Goal: Information Seeking & Learning: Learn about a topic

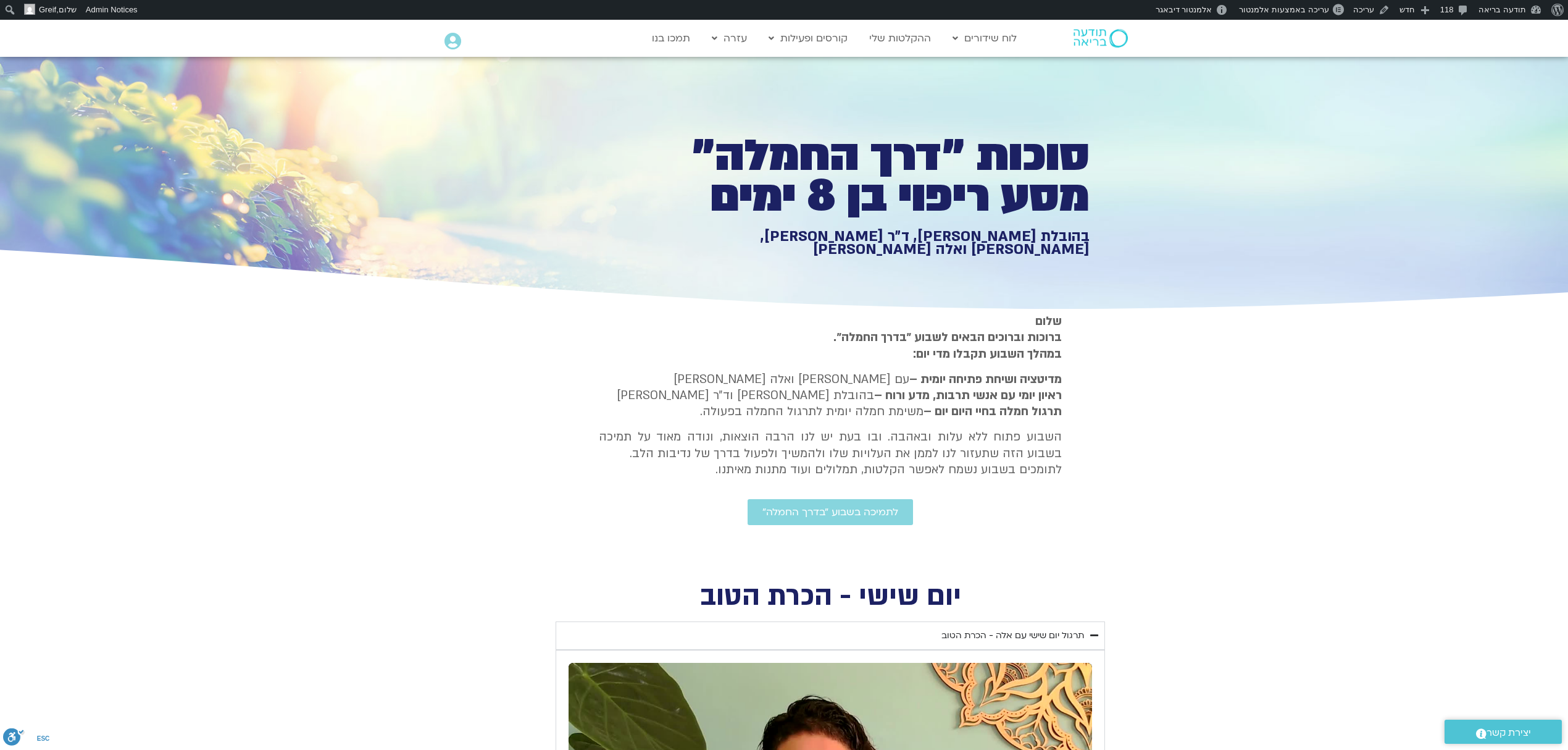
click at [454, 45] on icon at bounding box center [453, 42] width 17 height 17
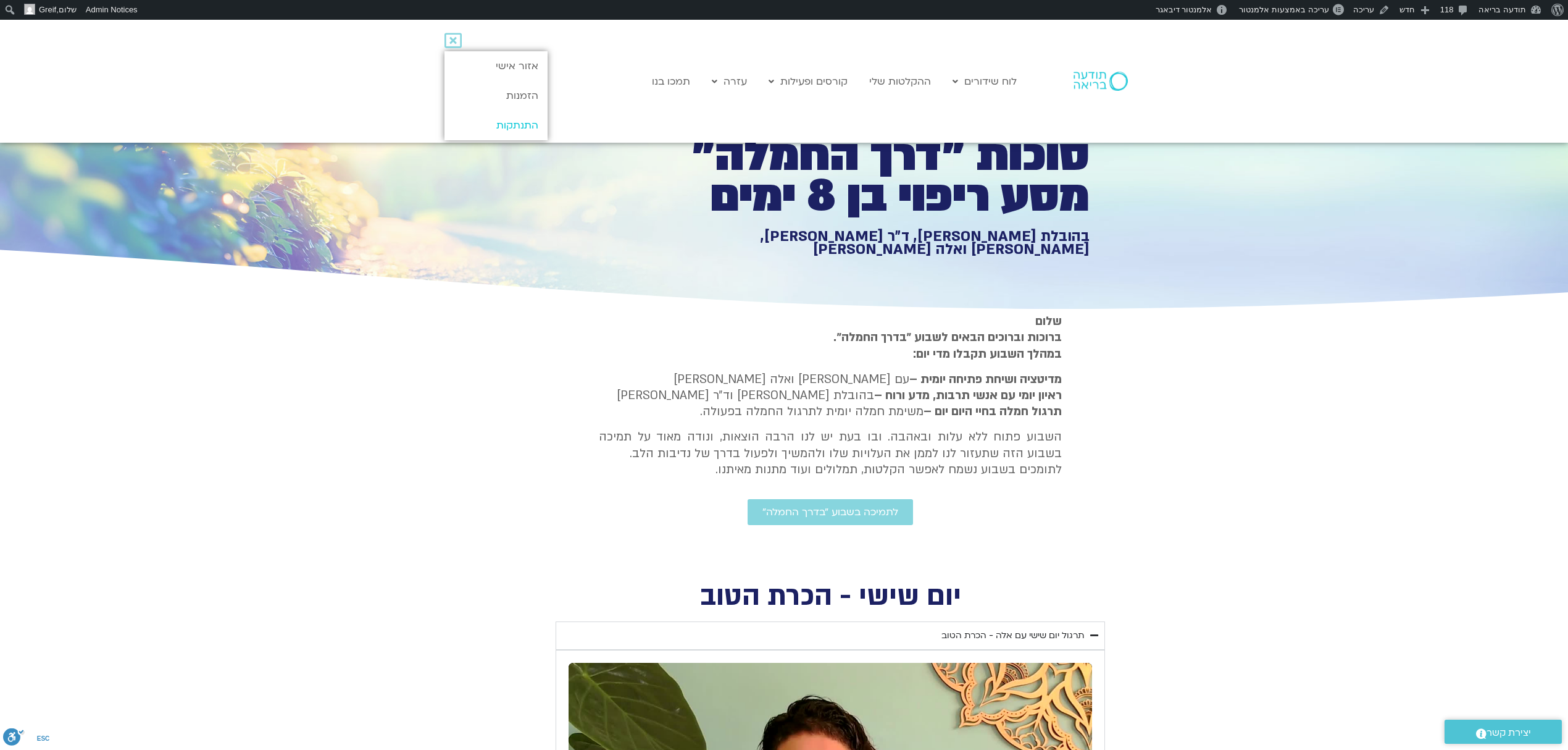
click at [527, 123] on link "התנתקות" at bounding box center [496, 126] width 103 height 30
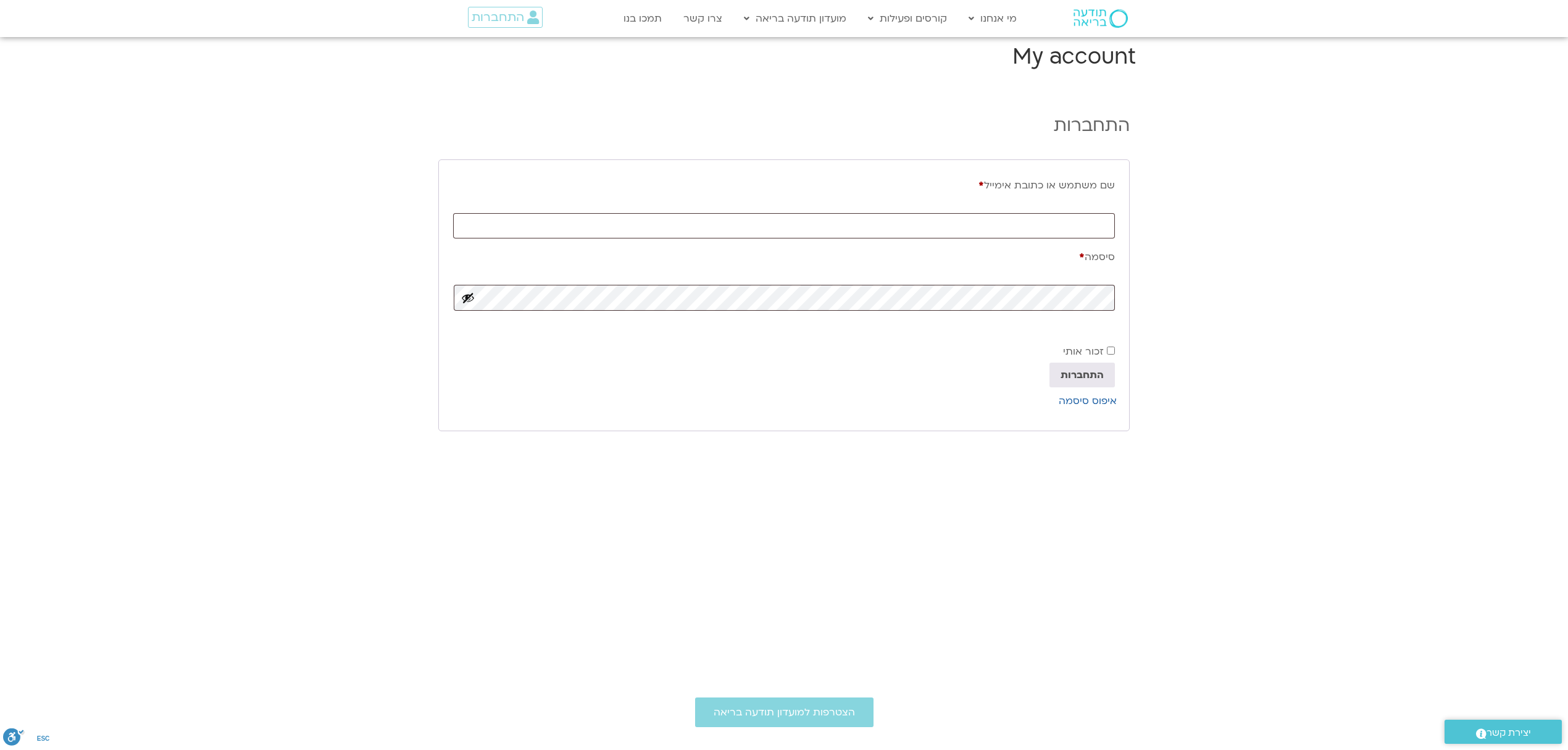
click at [1247, 273] on section "התחברות שם משתמש או כתובת אימייל * חובה סיסמה * חובה זכור אותי התחברות איפוס סי…" at bounding box center [784, 281] width 1568 height 357
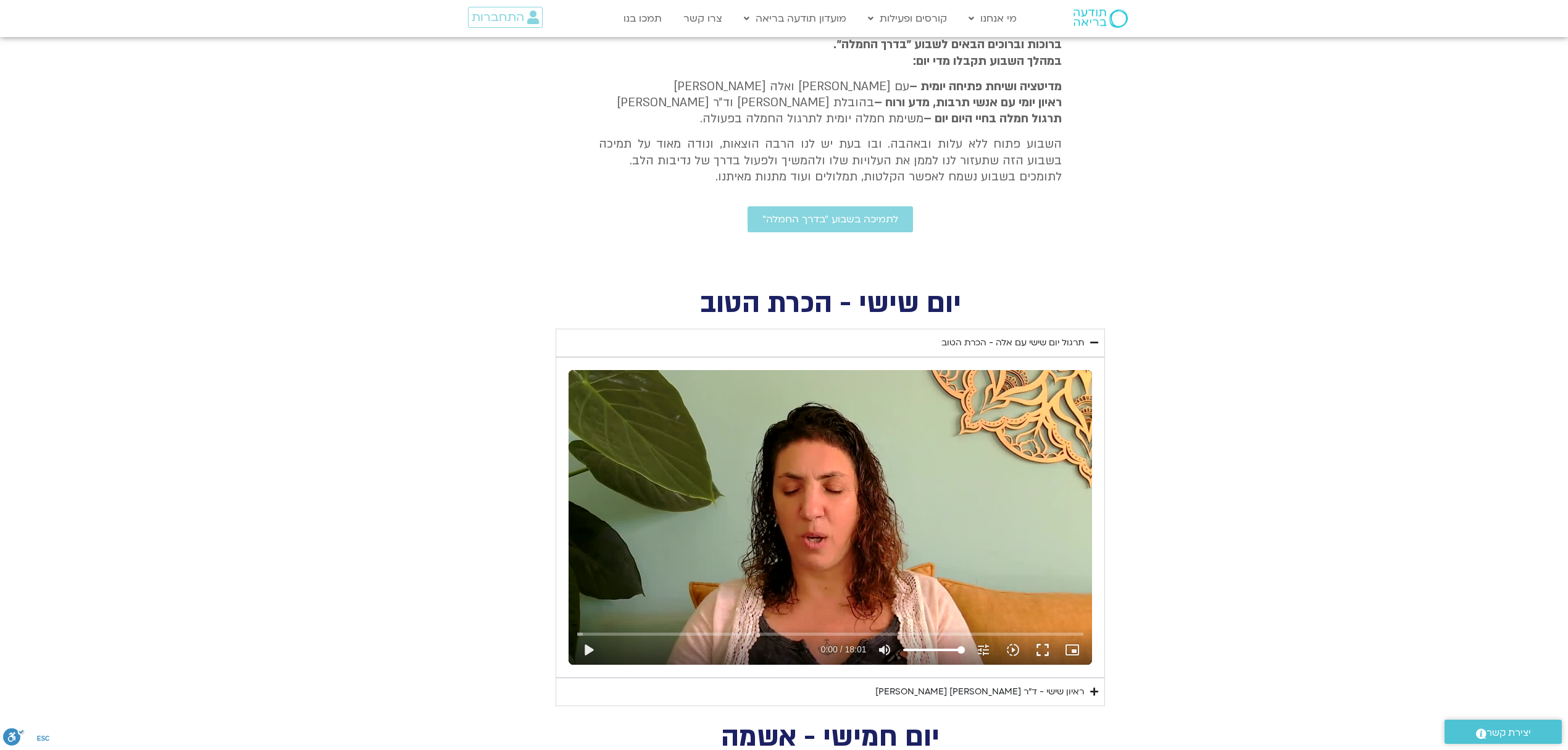
click at [995, 329] on details "תרגול יום שישי עם אלה - הכרת הטוב נא להזין כתובת אימייל כדי לצפות בסרטון. אני מ…" at bounding box center [830, 503] width 549 height 349
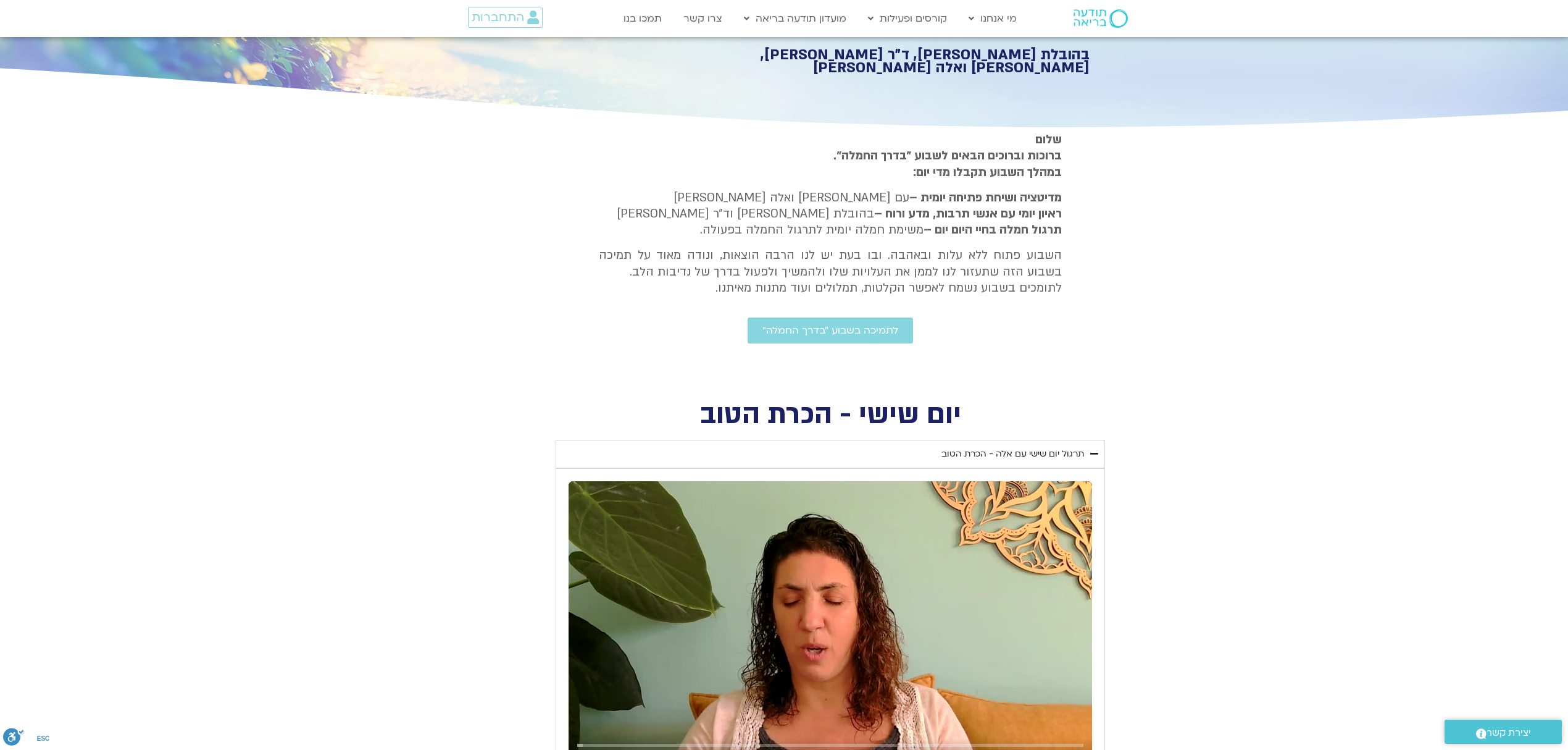
scroll to position [329, 0]
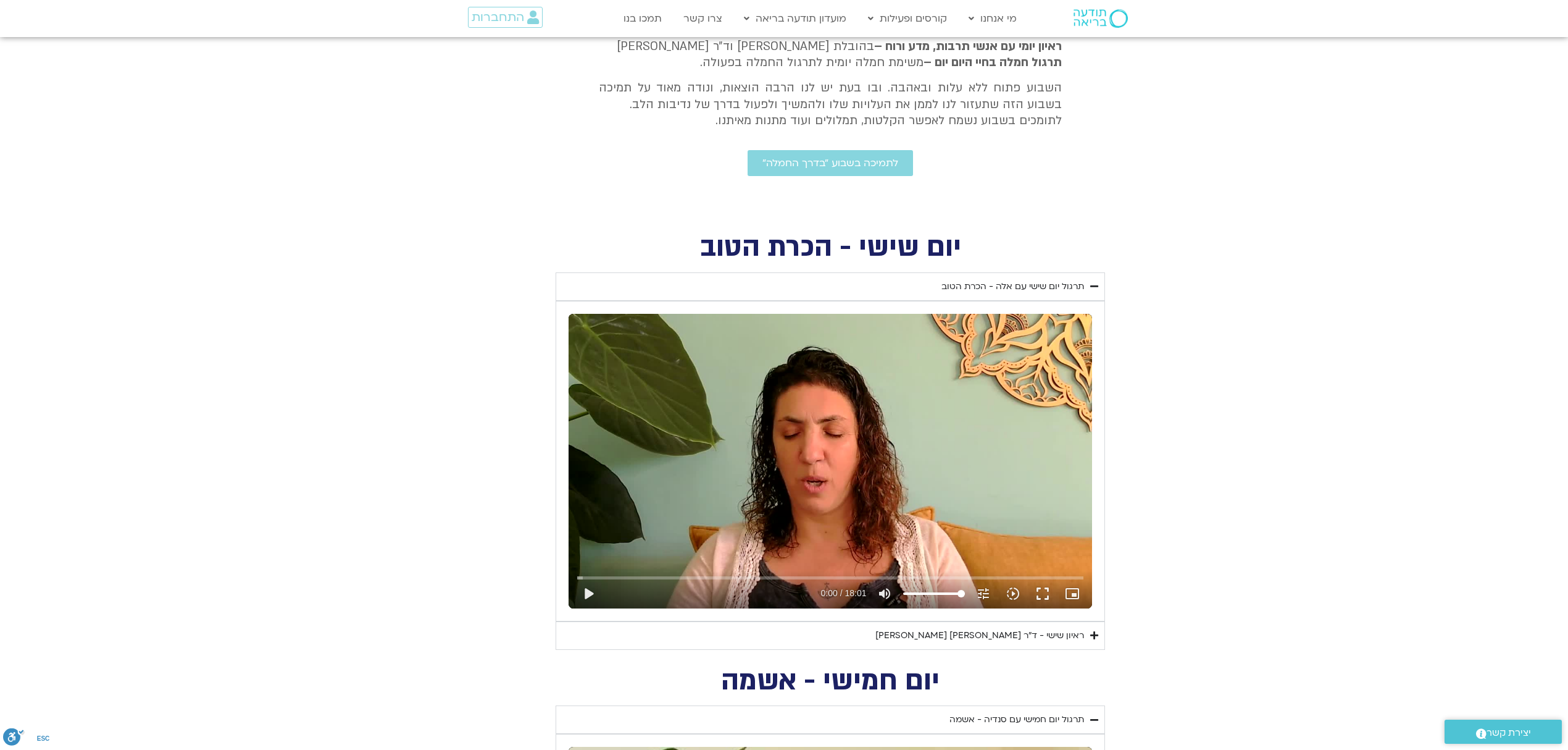
click at [1110, 423] on section "יום שישי - הכרת הטוב השבוע שלנו מתחיל מהבסיס, תרגול של חמלה עצמית – נוכחת וקשוב…" at bounding box center [784, 443] width 1568 height 415
click at [1043, 440] on div "Skip Ad play_arrow 0:00 / 18:01 volume_up Mute tune Resolution Auto 720p slow_m…" at bounding box center [830, 461] width 523 height 295
click at [1012, 459] on div "Skip Ad pause 0:00 / 18:01 volume_up Mute tune Resolution Auto 720p slow_motion…" at bounding box center [830, 461] width 523 height 295
type input "1.055776"
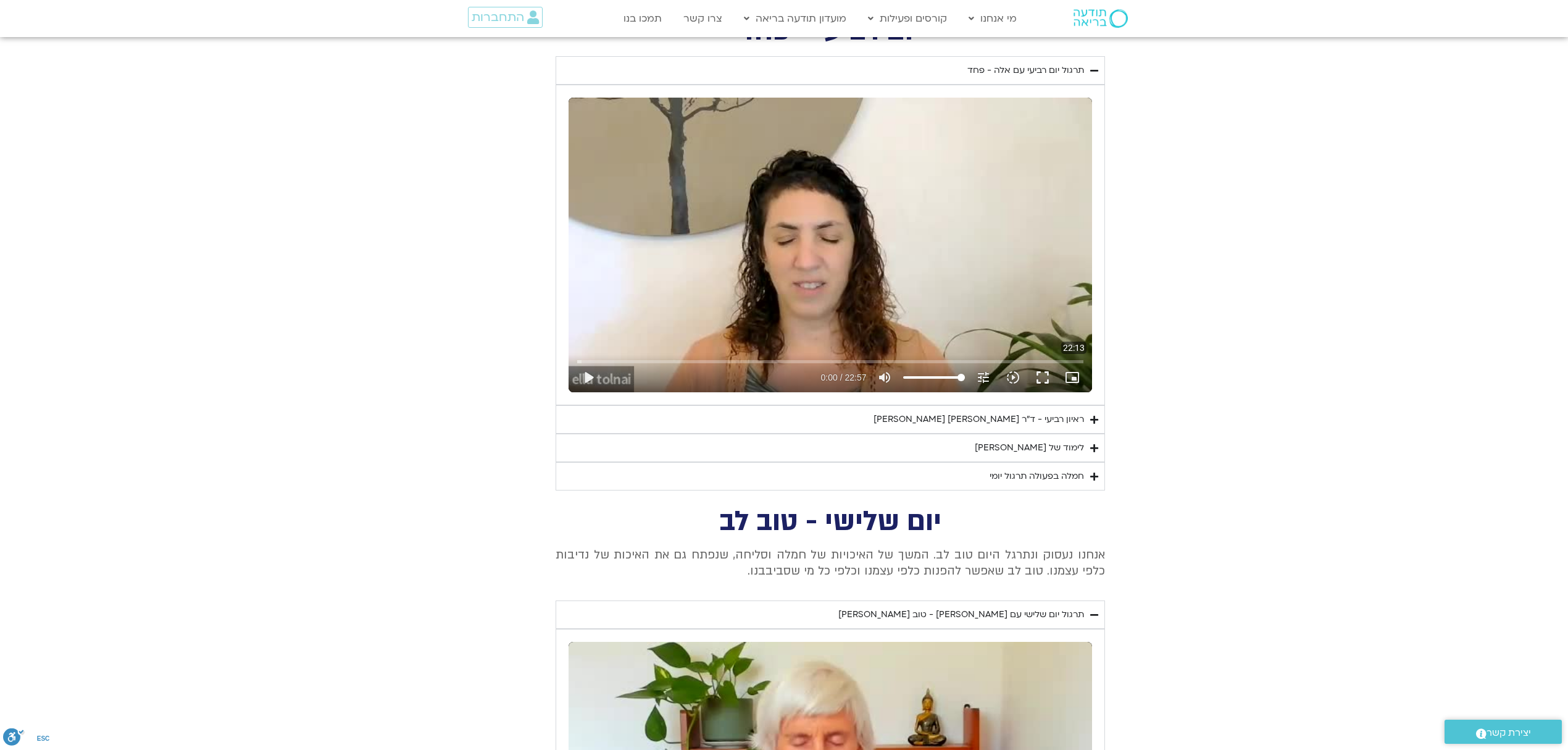
scroll to position [1482, 0]
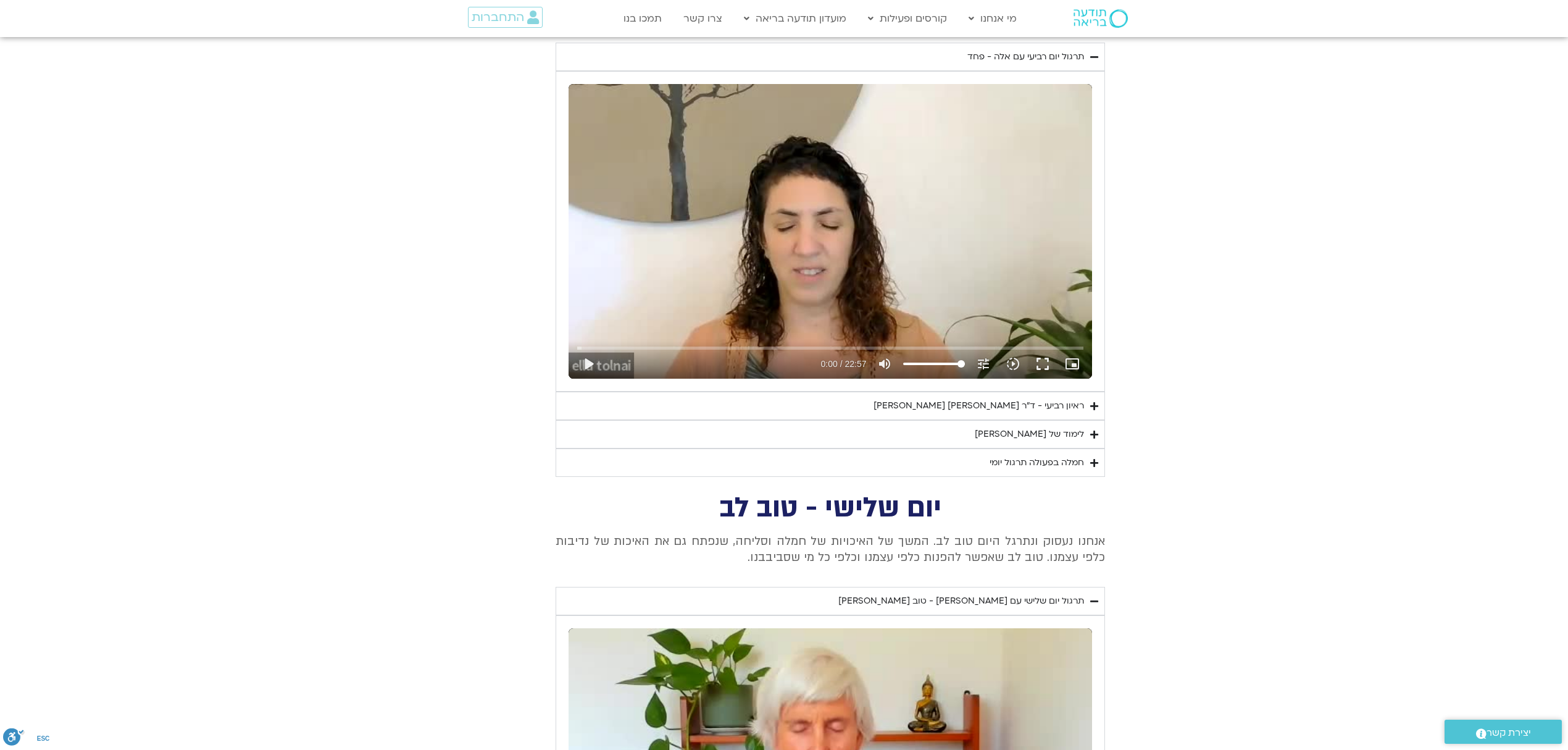
click at [974, 302] on div "Skip Ad 17:52 play_arrow 0:00 / 22:57 volume_up Mute tune Resolution Auto 240p …" at bounding box center [830, 231] width 523 height 295
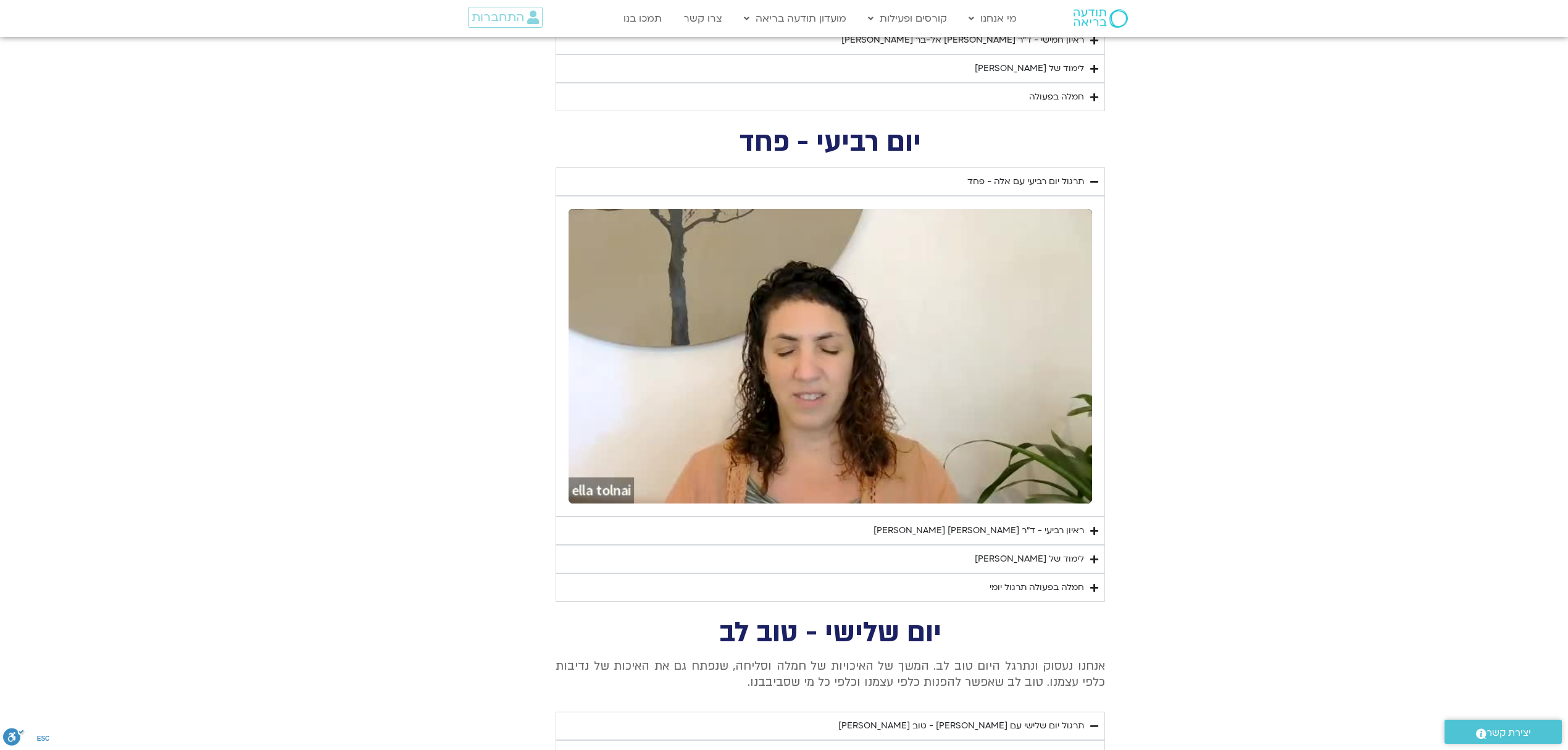
scroll to position [1318, 0]
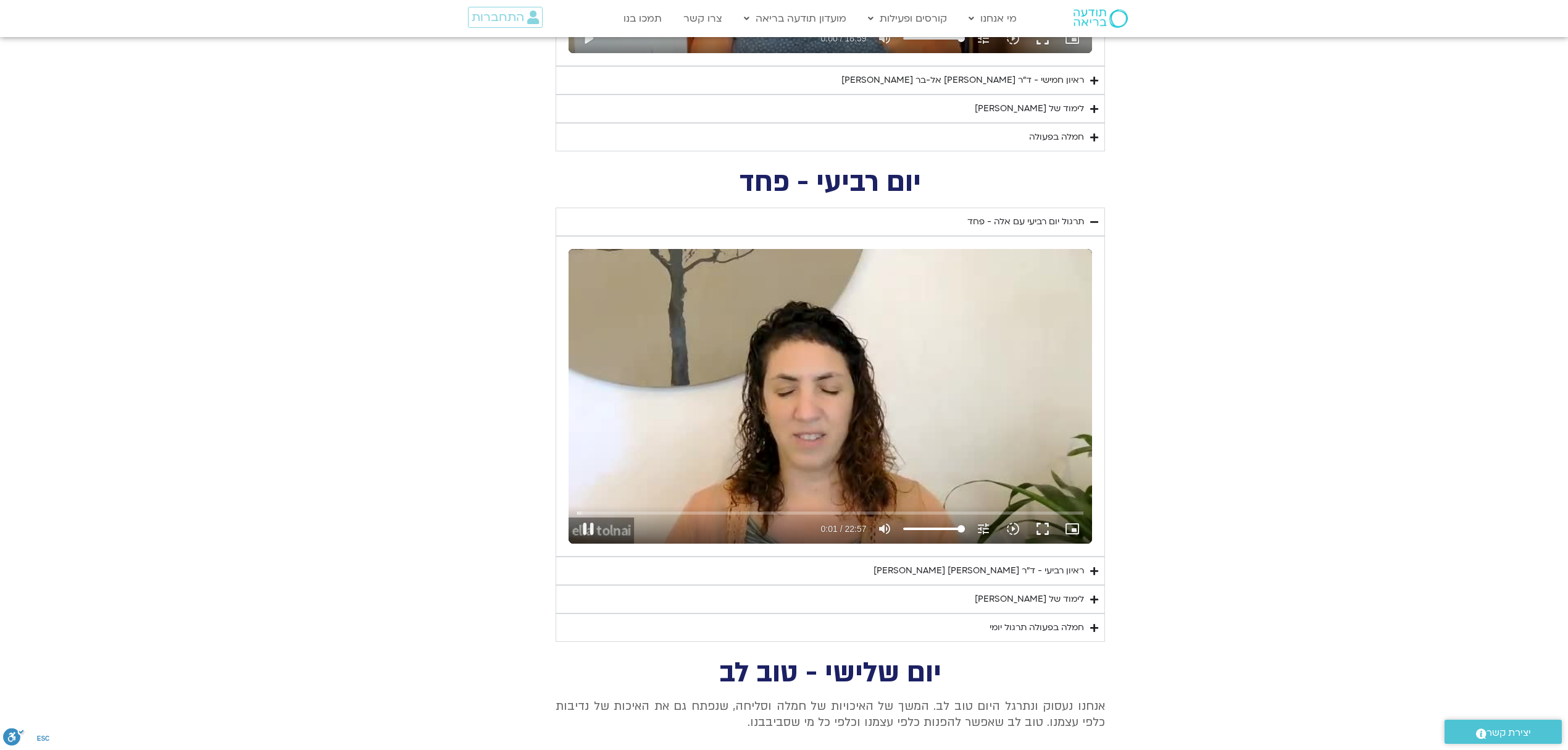
click at [1016, 399] on div "Skip Ad 17:52 pause 0:01 / 22:57 volume_up Mute tune Resolution Auto 240p slow_…" at bounding box center [830, 396] width 523 height 295
type input "1.337529"
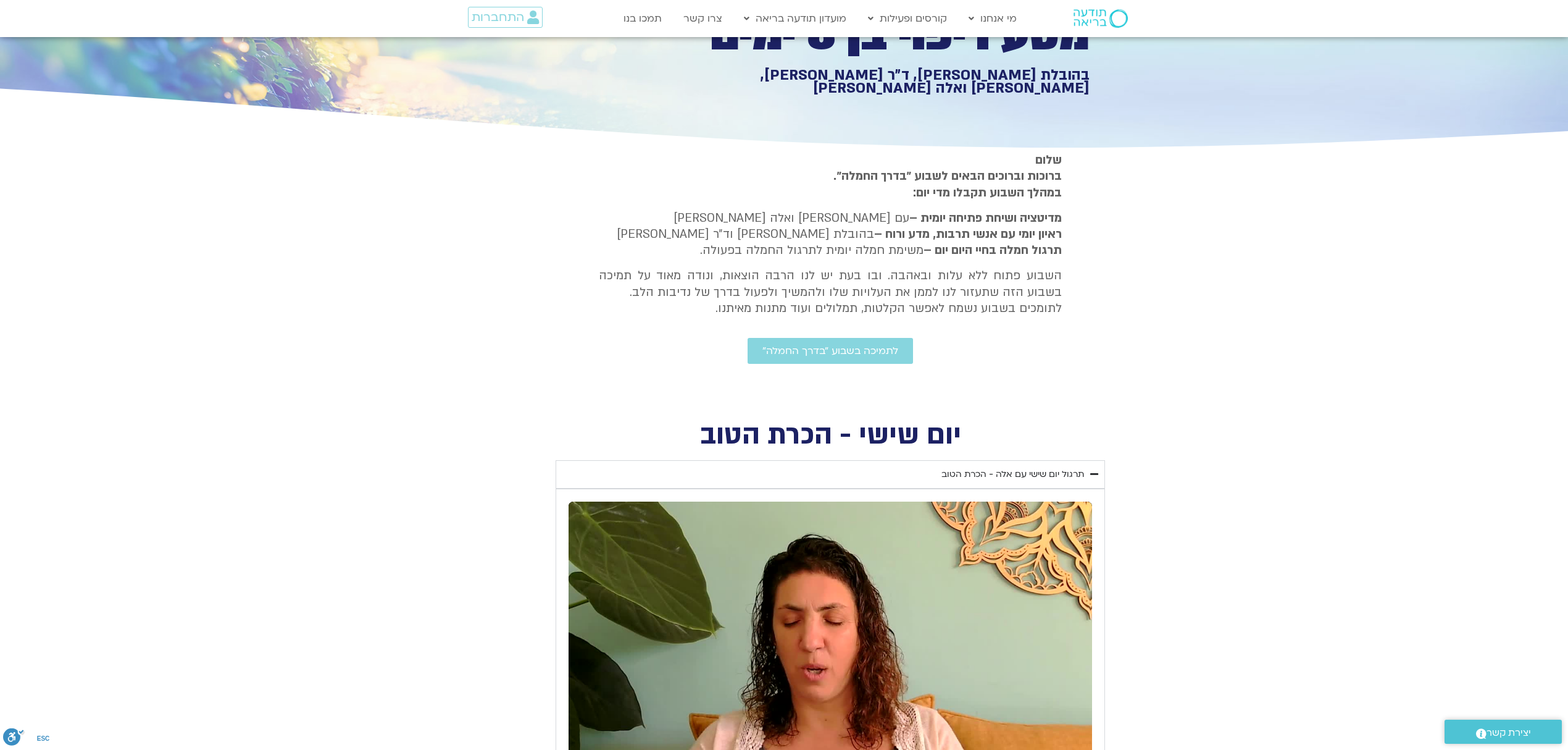
scroll to position [0, 0]
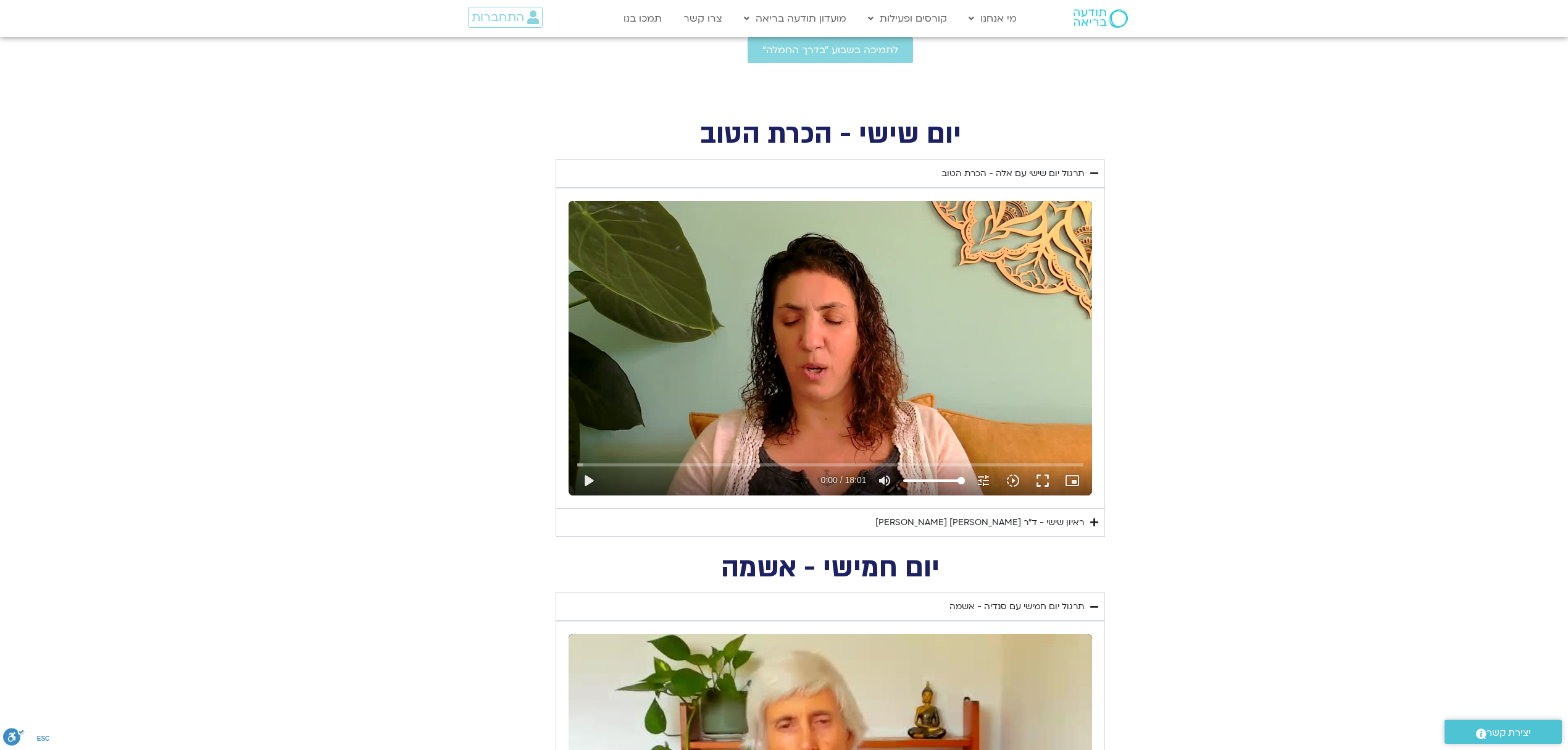
scroll to position [494, 0]
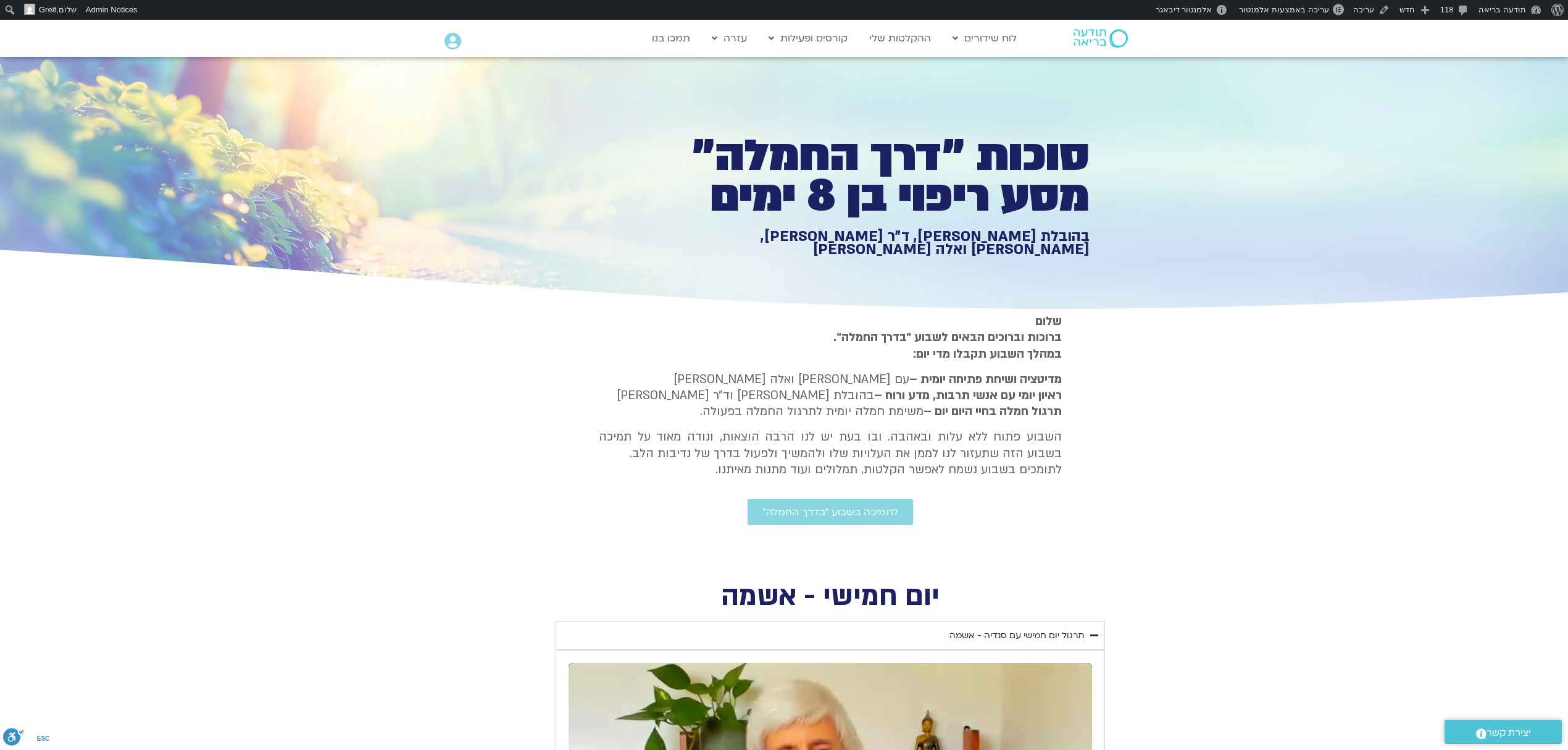
click at [1122, 39] on img at bounding box center [1100, 39] width 54 height 19
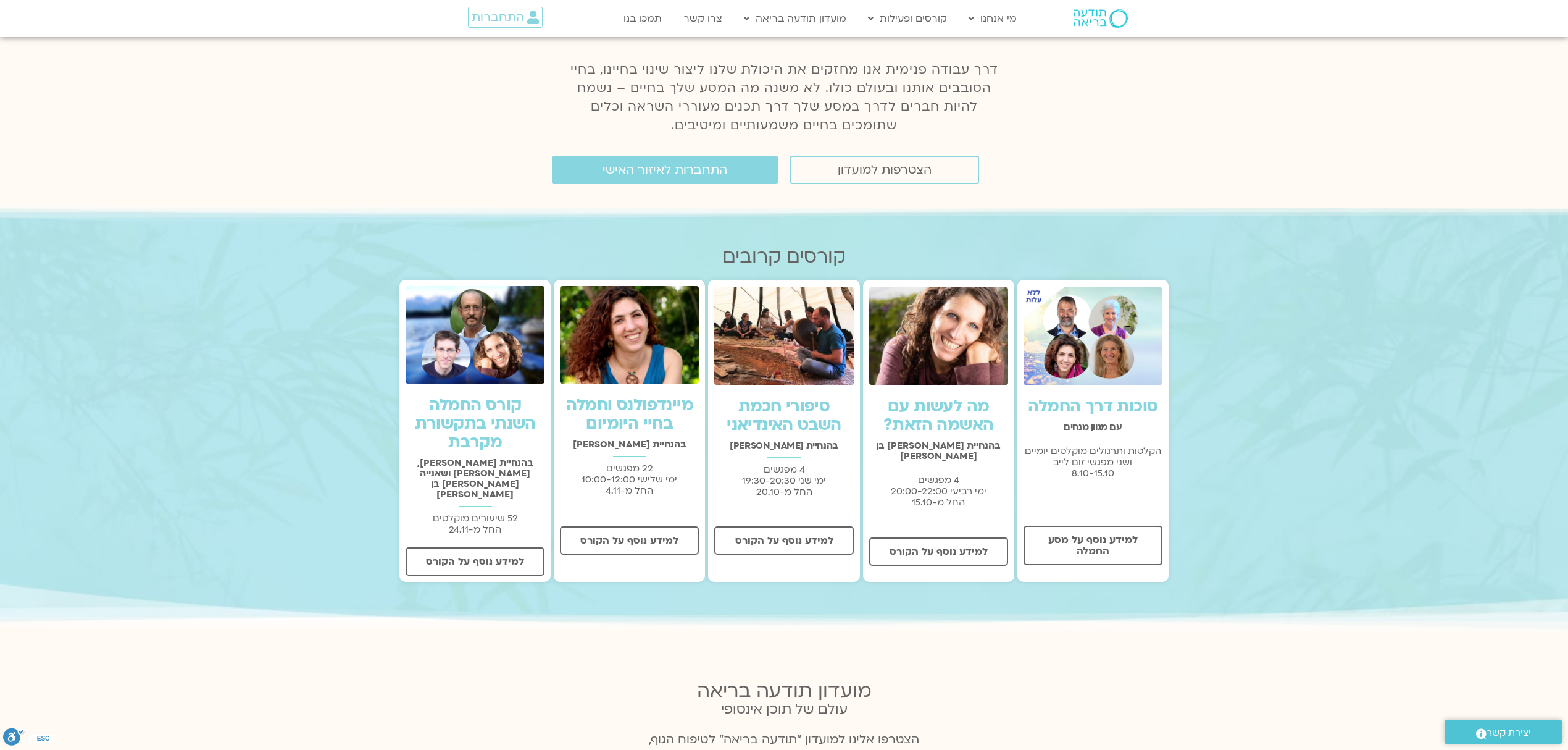
scroll to position [329, 0]
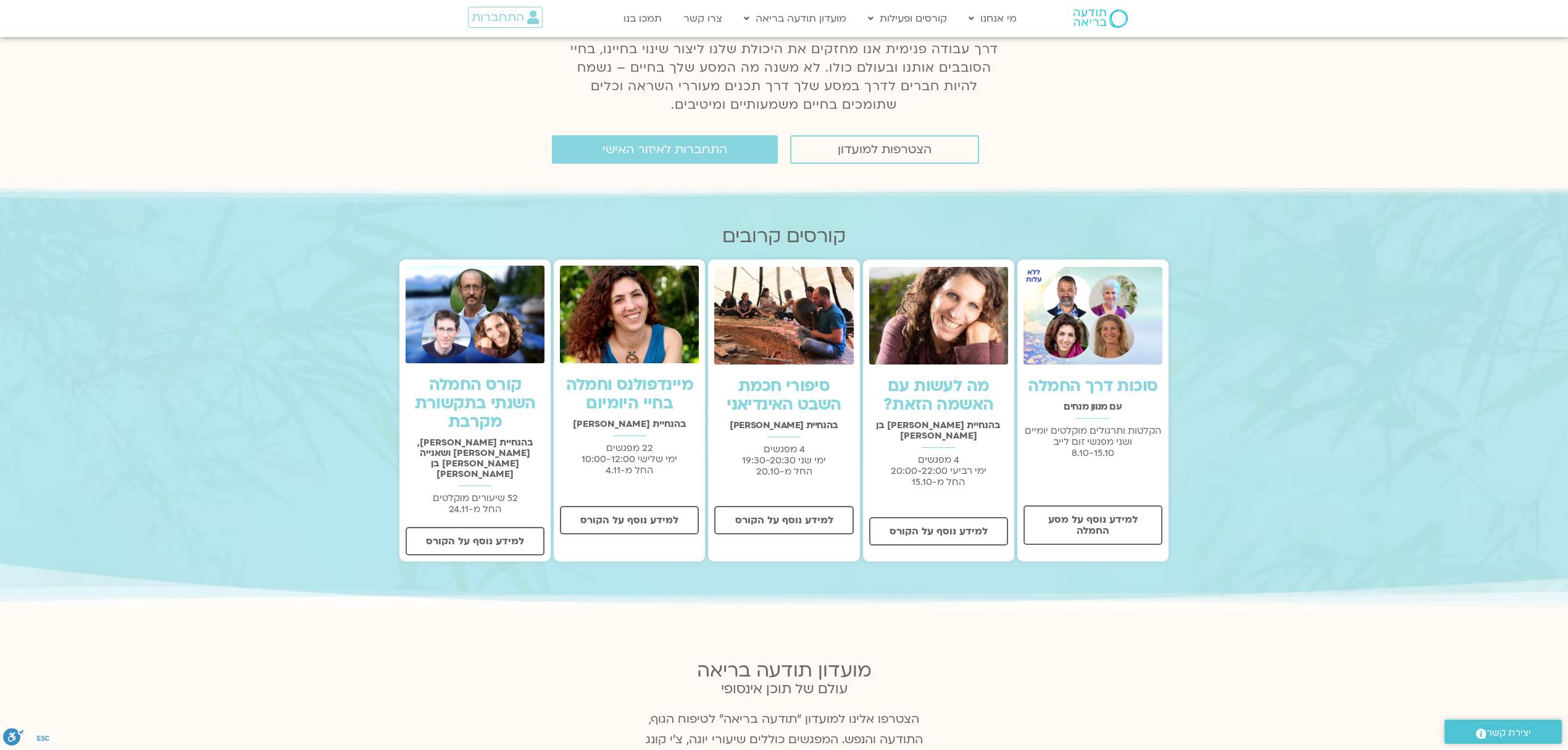
click at [1144, 393] on link "סוכות דרך החמלה" at bounding box center [1092, 386] width 130 height 22
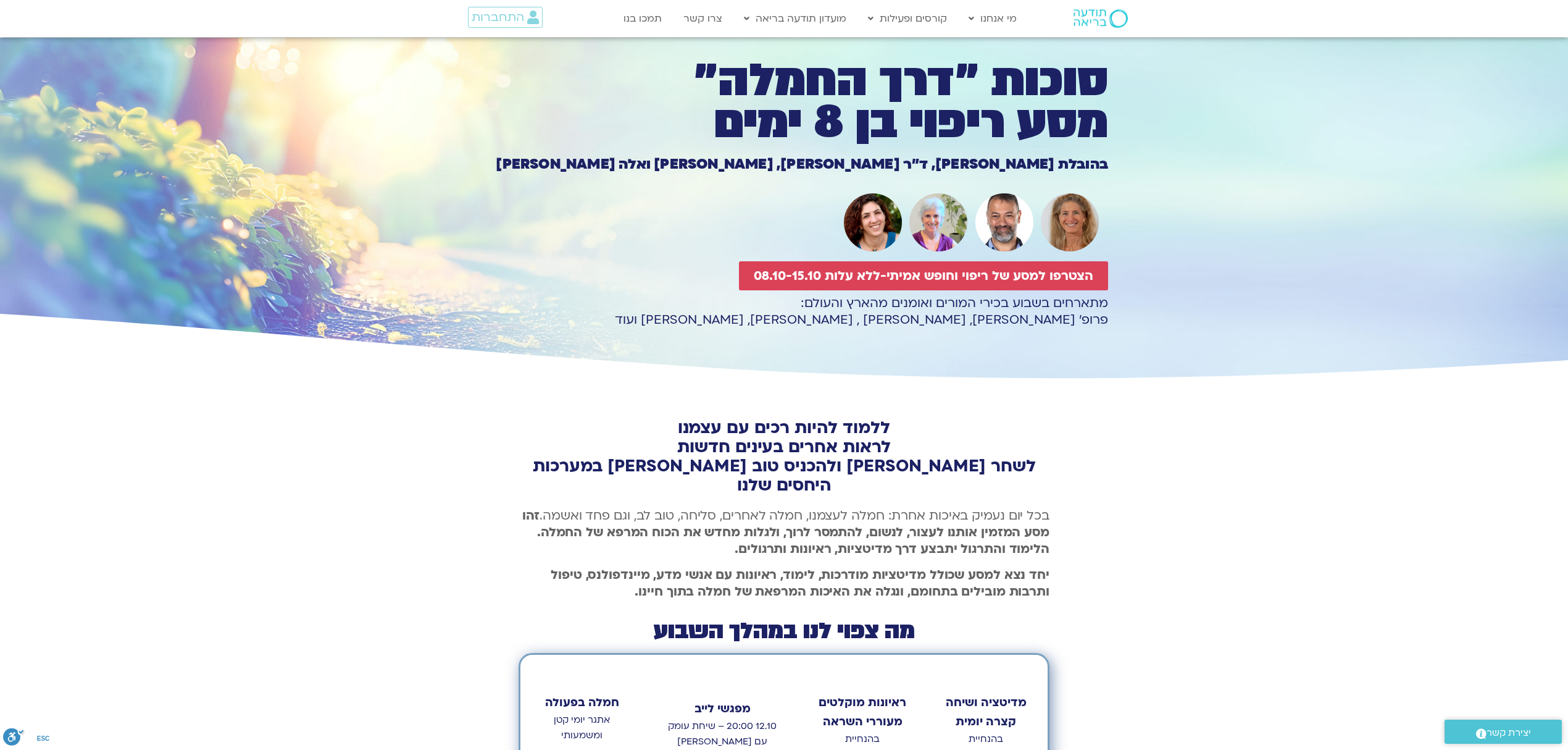
click at [1235, 454] on div "ללמוד להיות רכים עם עצמנו לראות אחרים בעינים חדשות לשחר [PERSON_NAME] ולהכניס ט…" at bounding box center [784, 652] width 1568 height 538
click at [1067, 274] on span "הצטרפו למסע של ריפוי וחופש אמיתי-ללא עלות 08.10-15.10" at bounding box center [924, 276] width 340 height 14
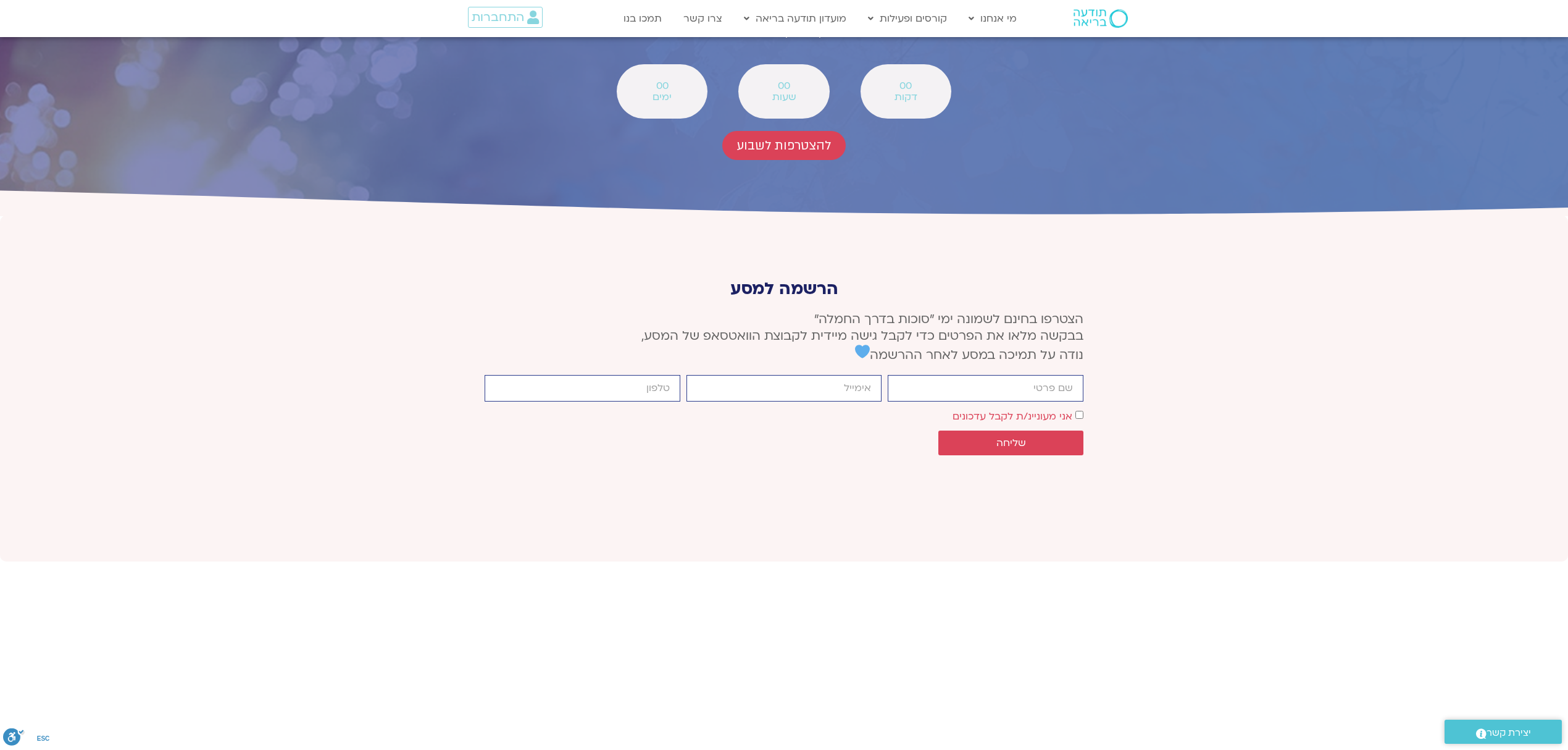
scroll to position [4550, 0]
